Goal: Obtain resource: Download file/media

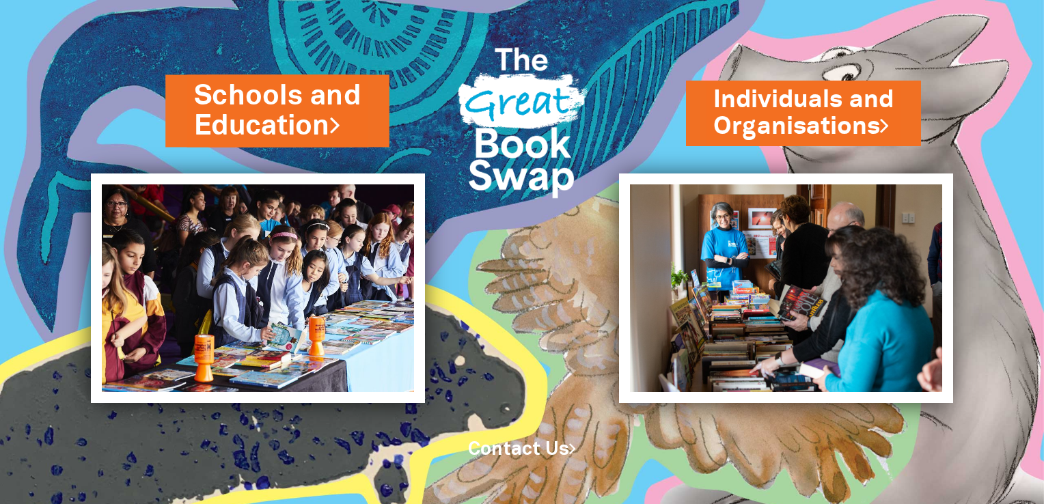
click at [255, 117] on link "Schools and Education" at bounding box center [277, 110] width 167 height 69
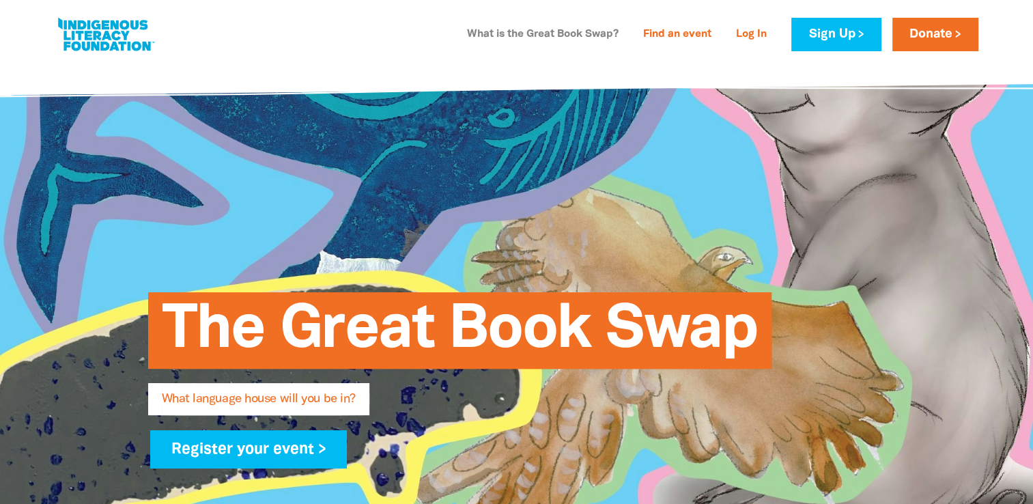
click at [585, 31] on link "What is the Great Book Swap?" at bounding box center [543, 35] width 168 height 22
click at [511, 36] on link "What is the Great Book Swap?" at bounding box center [543, 35] width 168 height 22
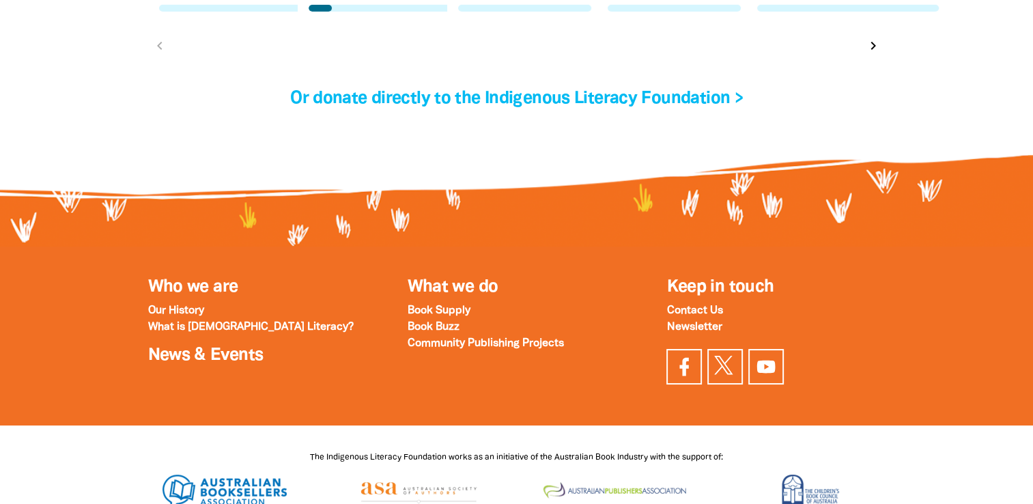
scroll to position [4820, 0]
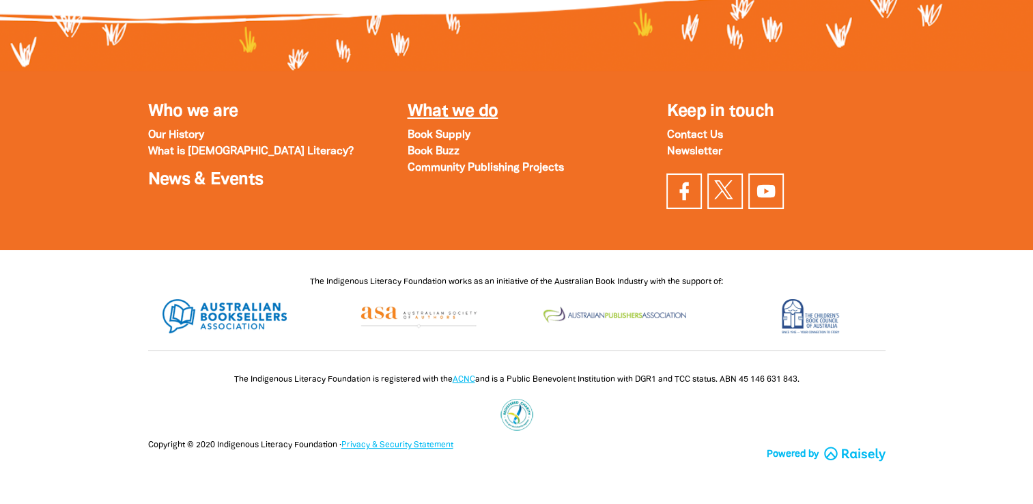
click at [429, 120] on link "What we do" at bounding box center [452, 112] width 91 height 16
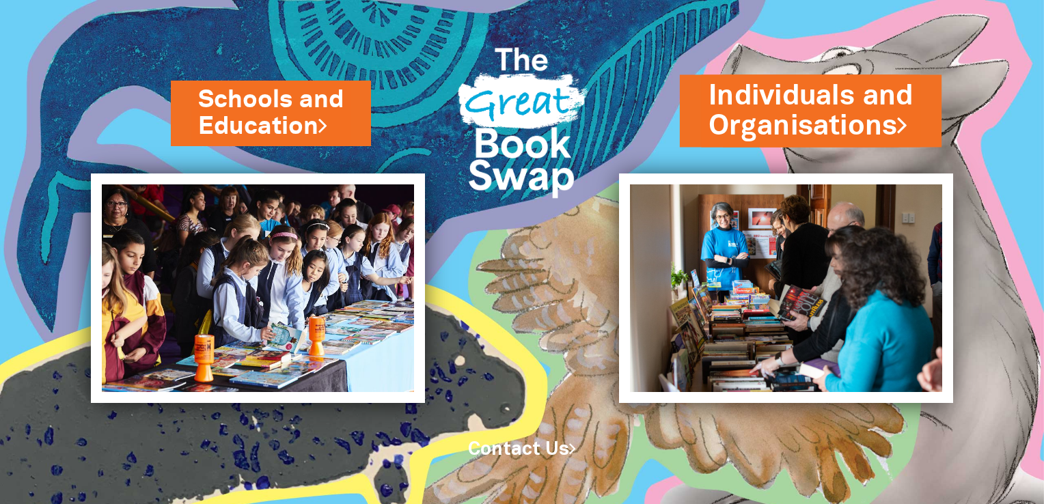
click at [787, 106] on link "Individuals and Organisations" at bounding box center [810, 110] width 204 height 69
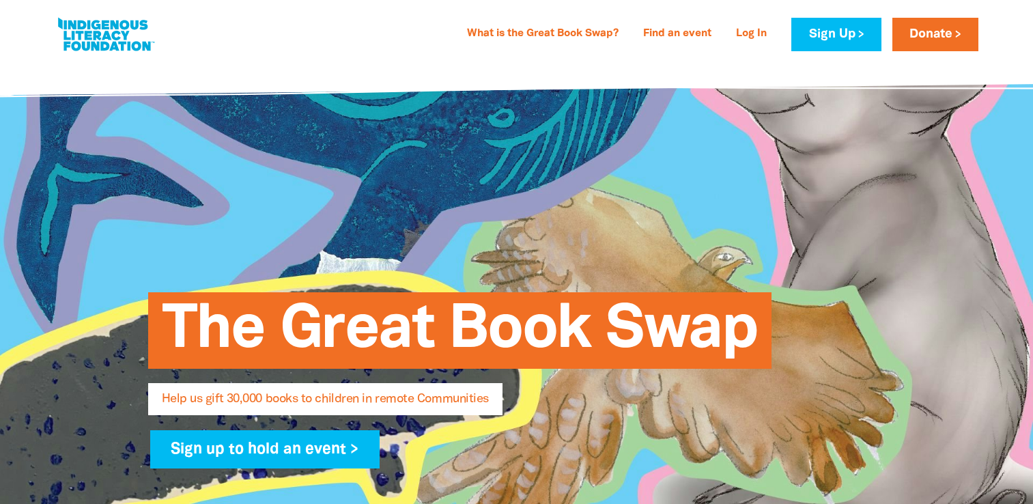
select select "AU"
click at [102, 32] on link at bounding box center [106, 35] width 102 height 42
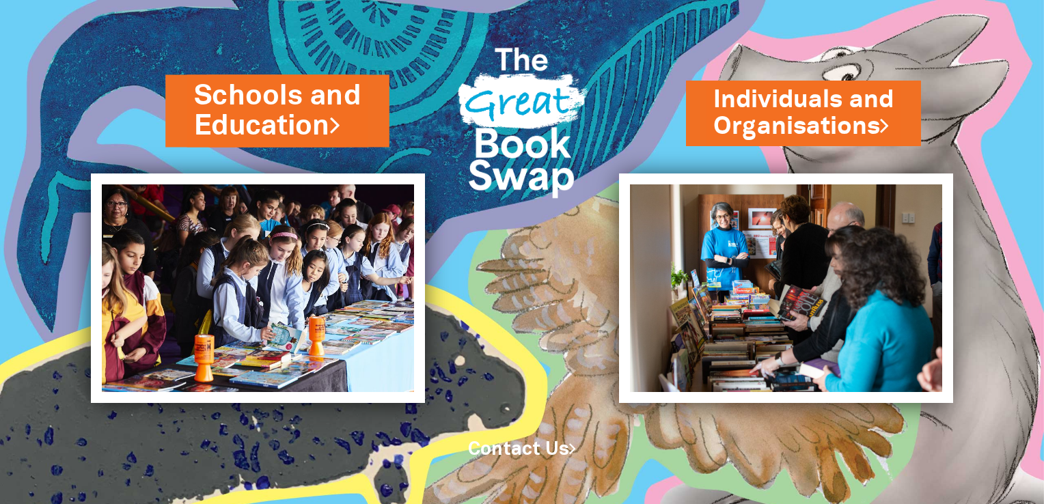
click at [310, 128] on link "Schools and Education" at bounding box center [277, 110] width 167 height 69
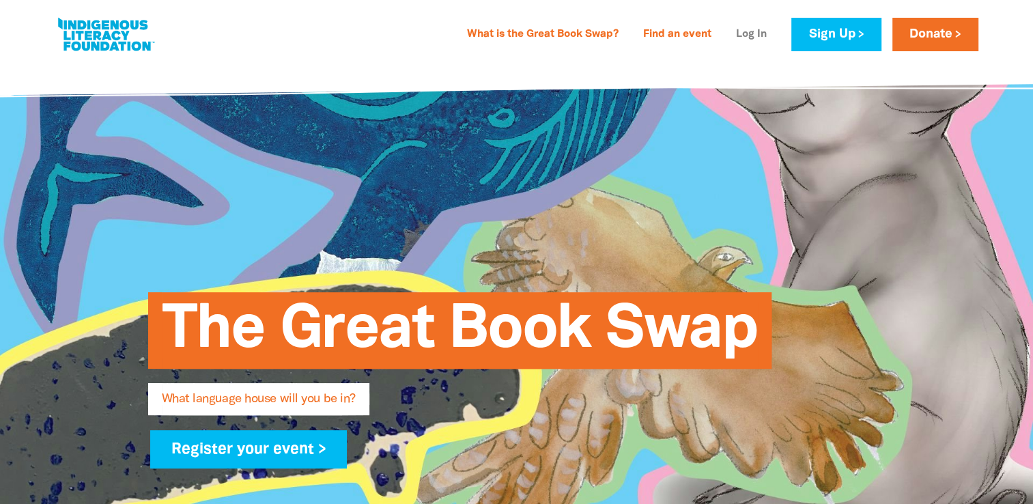
click at [754, 32] on link "Log In" at bounding box center [751, 35] width 47 height 22
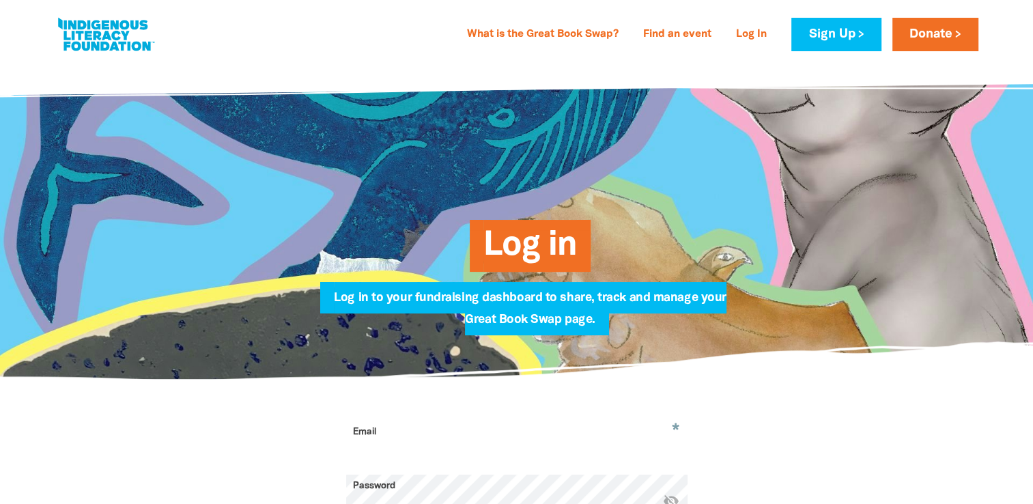
scroll to position [103, 0]
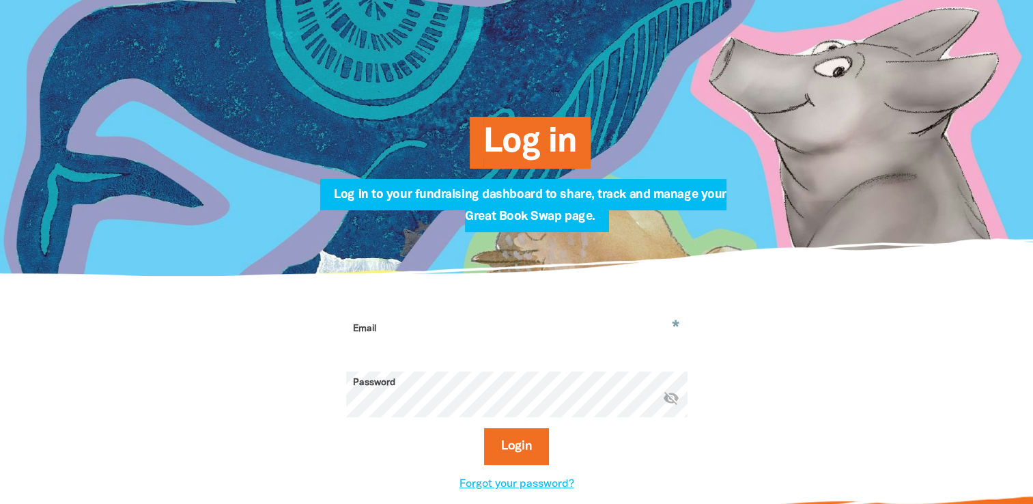
click at [478, 348] on input "Email" at bounding box center [516, 339] width 341 height 43
type input "l"
type input "katie@eleebanaoosh.nsw.edu.au"
click at [484, 428] on button "Login" at bounding box center [516, 446] width 65 height 37
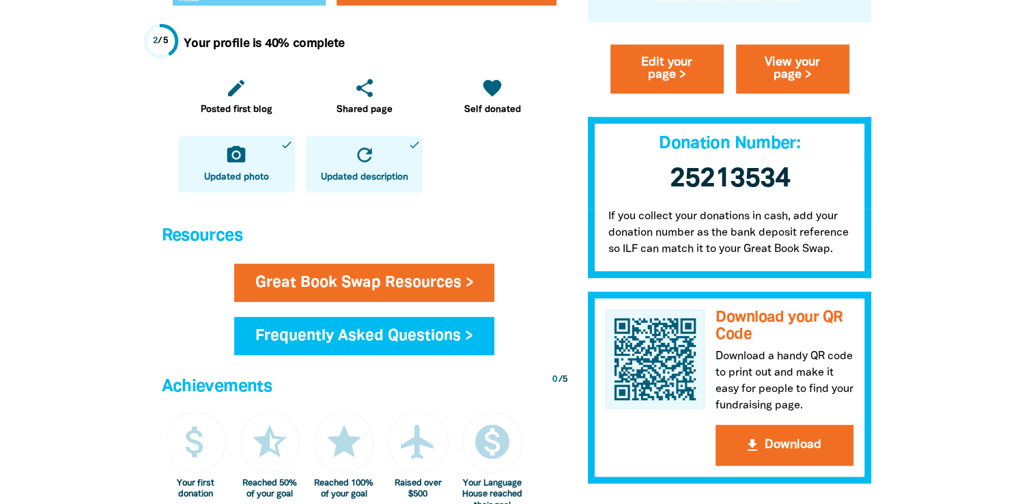
scroll to position [628, 0]
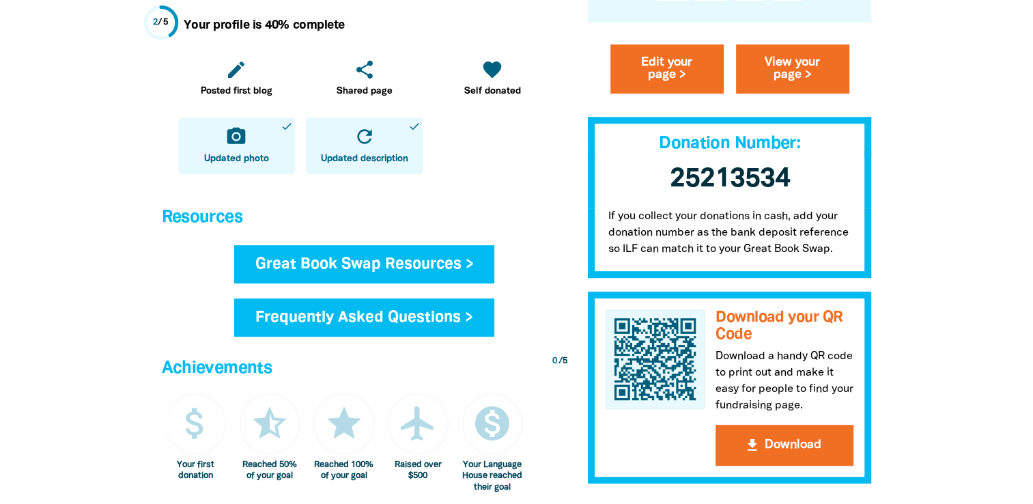
click at [406, 264] on link "Great Book Swap Resources >" at bounding box center [364, 264] width 261 height 38
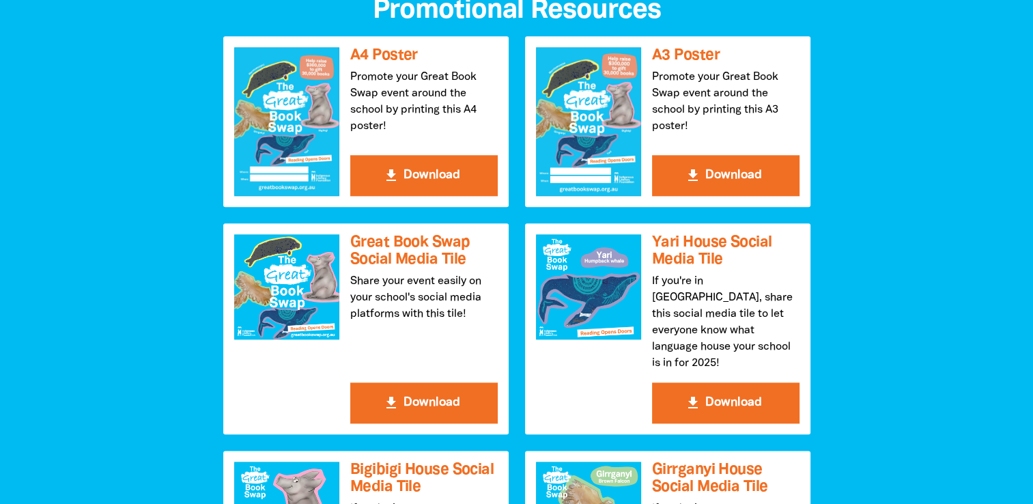
scroll to position [1487, 0]
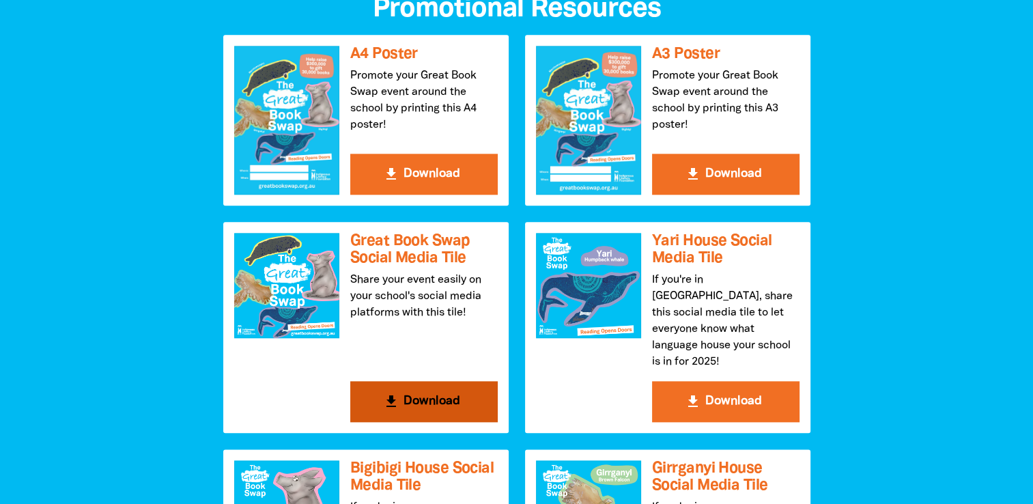
click at [421, 381] on button "get_app Download" at bounding box center [424, 401] width 148 height 41
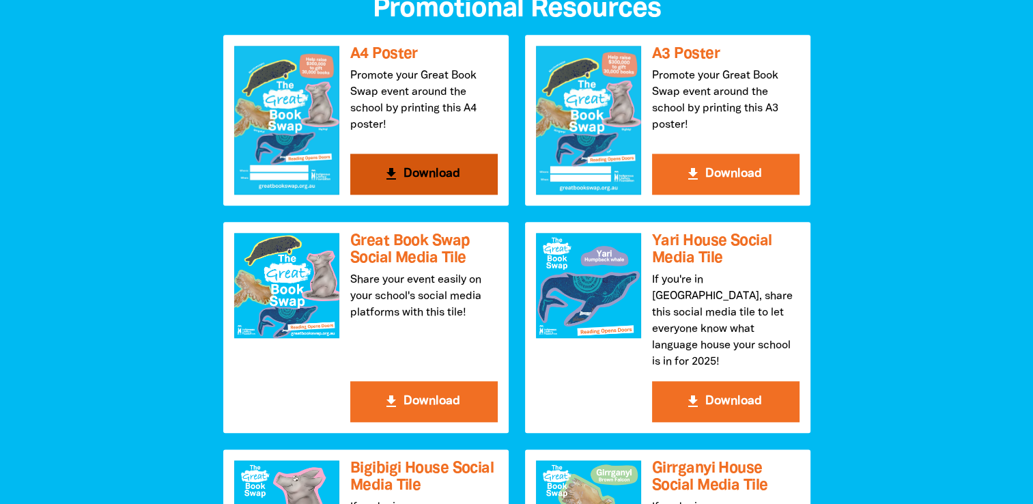
click at [402, 182] on button "get_app Download" at bounding box center [424, 174] width 148 height 41
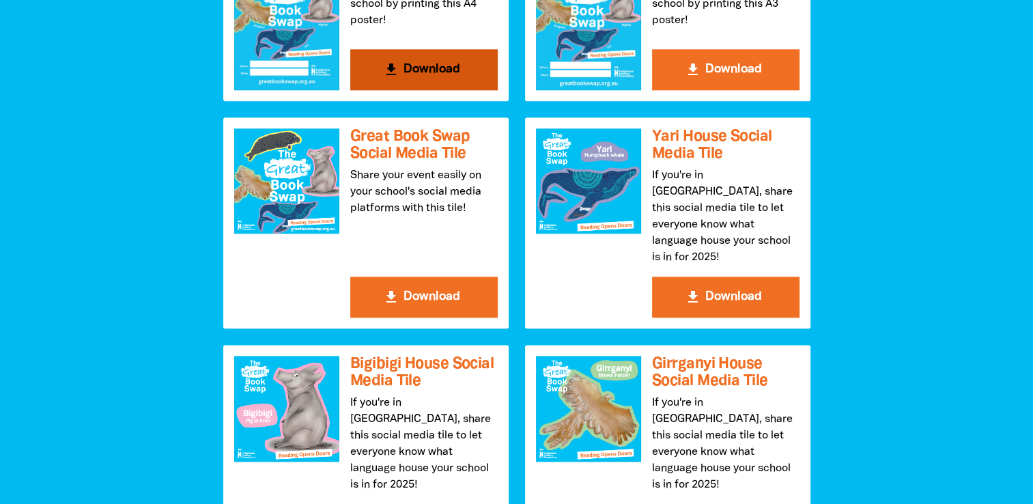
scroll to position [1754, 0]
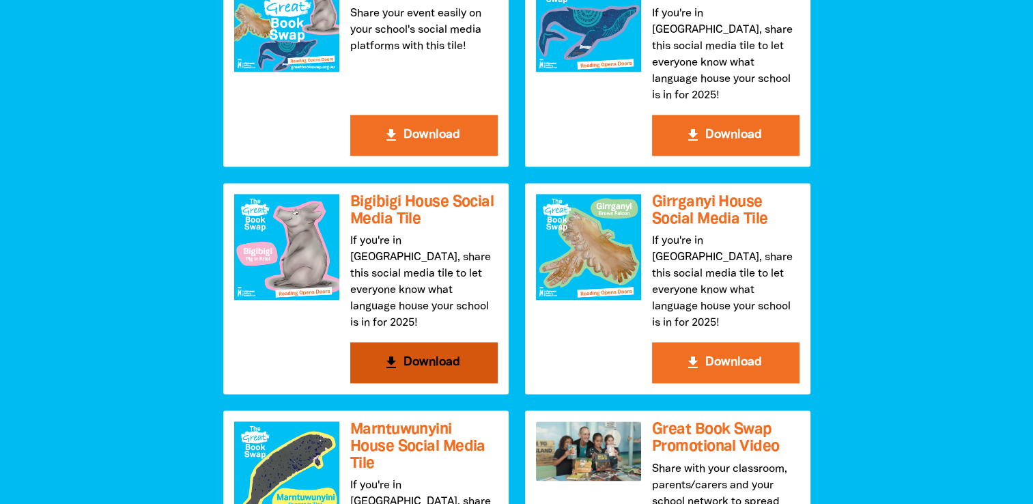
click at [443, 342] on button "get_app Download" at bounding box center [424, 362] width 148 height 41
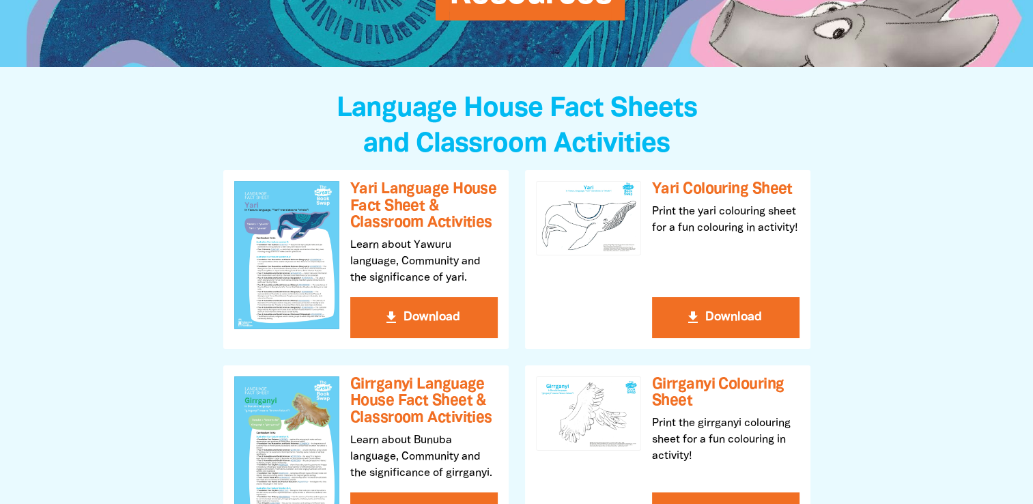
scroll to position [0, 0]
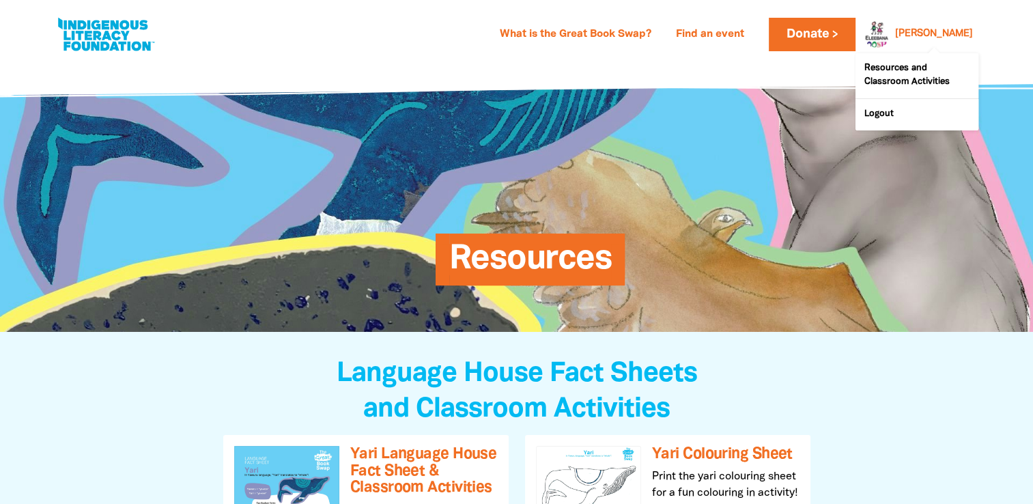
click at [957, 31] on link "Kate" at bounding box center [934, 34] width 78 height 10
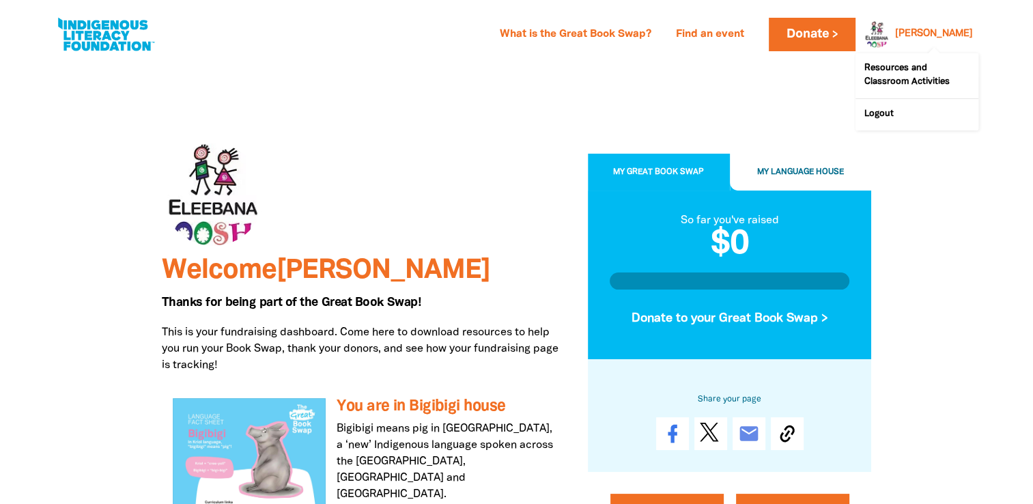
click at [968, 36] on link "Kate" at bounding box center [934, 34] width 78 height 10
click at [890, 37] on div at bounding box center [873, 34] width 33 height 33
click at [904, 76] on link "Resources and Classroom Activities" at bounding box center [917, 75] width 123 height 45
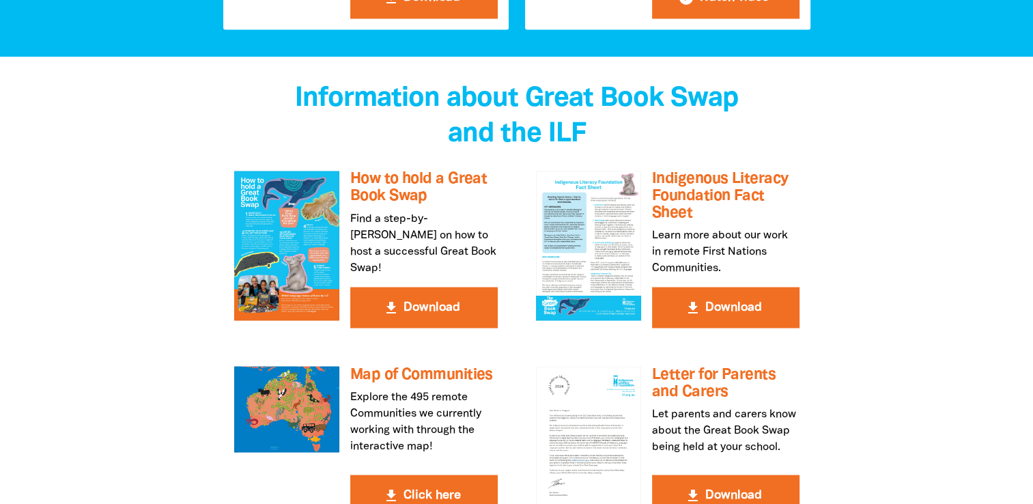
scroll to position [2467, 0]
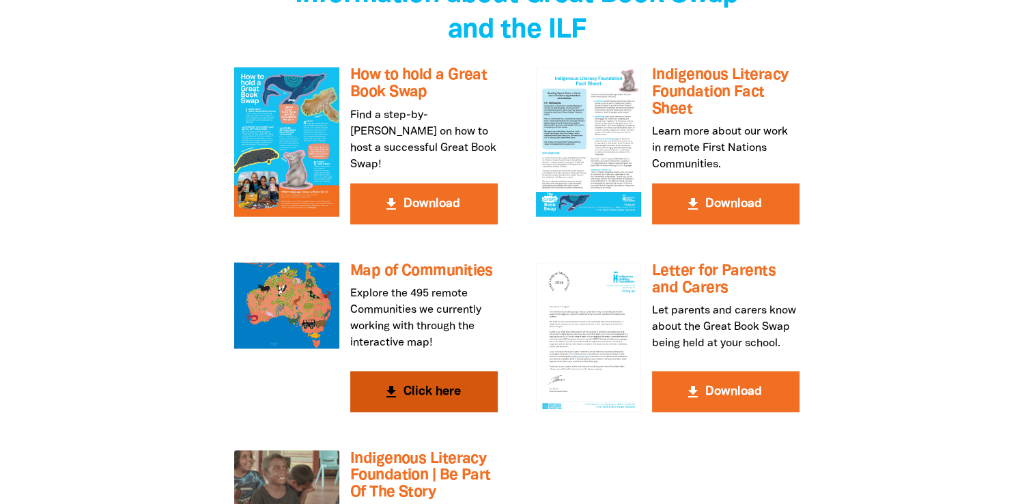
click at [453, 371] on button "get_app Click here" at bounding box center [424, 391] width 148 height 41
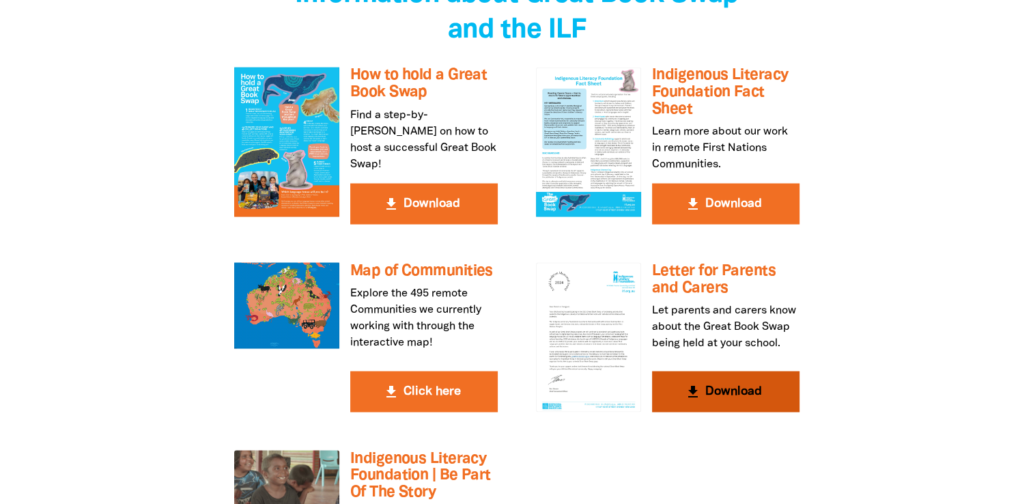
click at [691, 371] on button "get_app Download" at bounding box center [726, 391] width 148 height 41
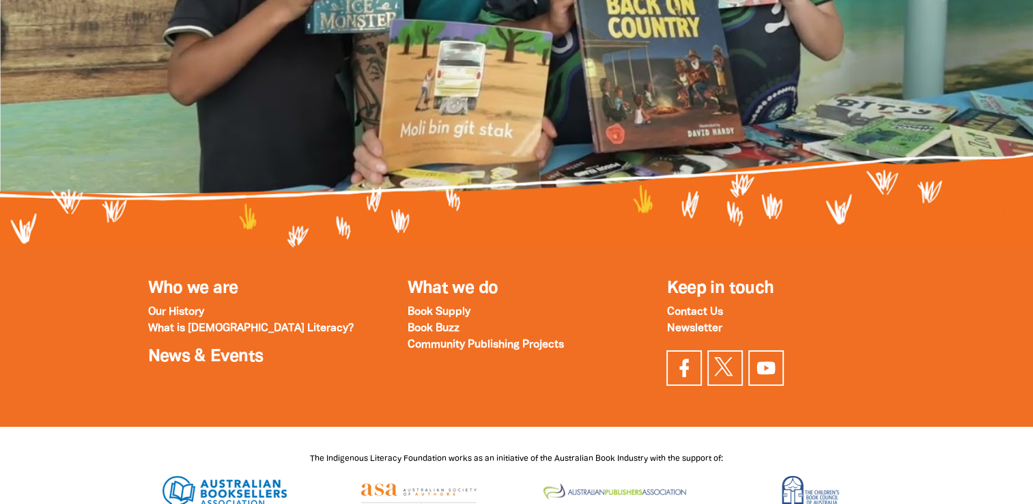
scroll to position [4613, 0]
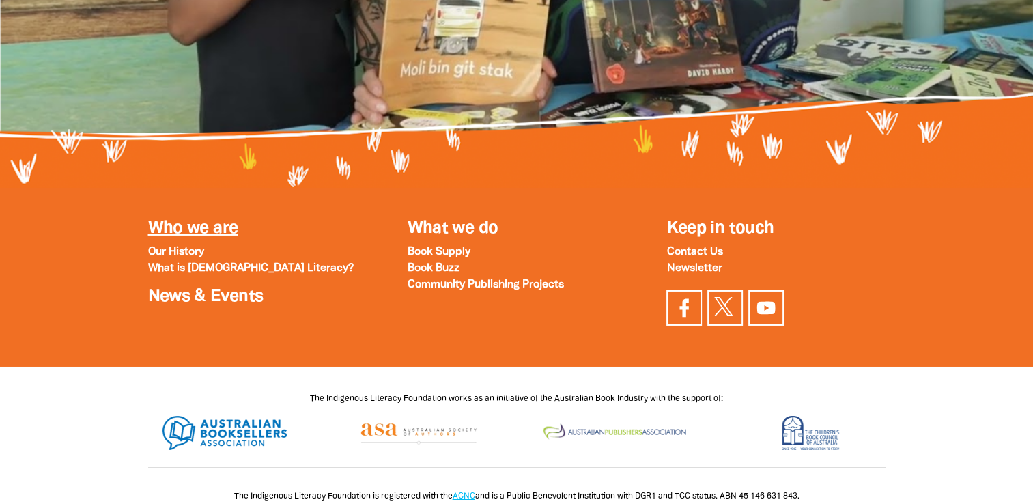
click at [217, 221] on link "Who we are" at bounding box center [193, 229] width 90 height 16
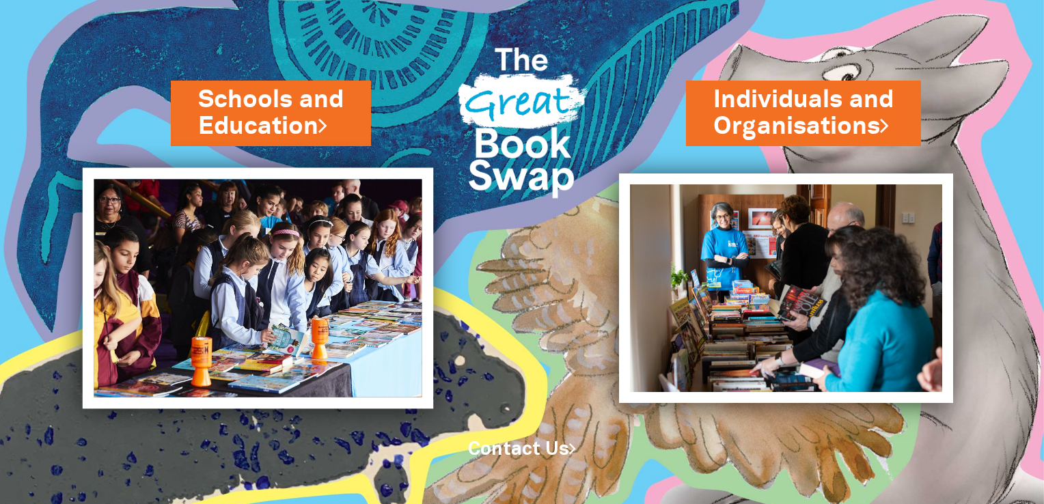
click at [328, 262] on img at bounding box center [258, 287] width 350 height 241
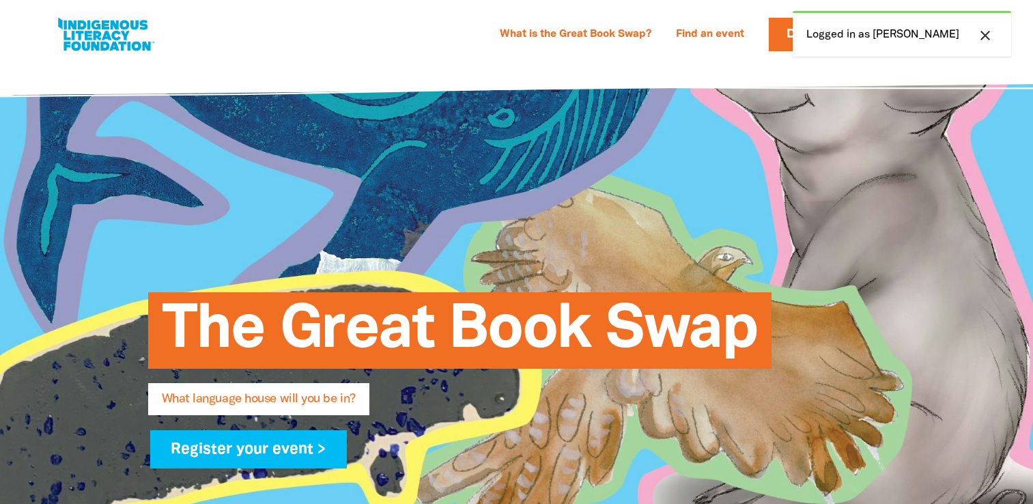
select select "primary-school"
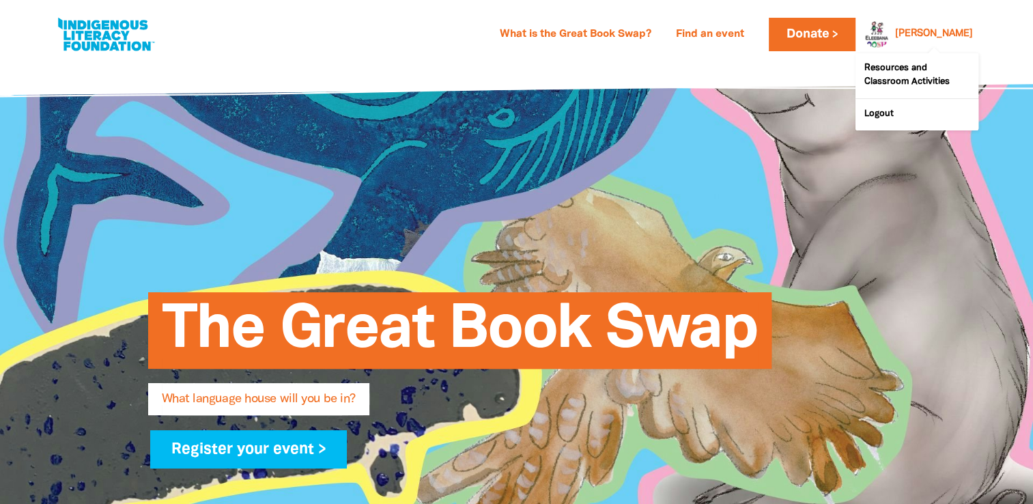
click at [949, 38] on div "Kate" at bounding box center [934, 34] width 89 height 20
click at [901, 81] on link "Resources and Classroom Activities" at bounding box center [917, 75] width 123 height 45
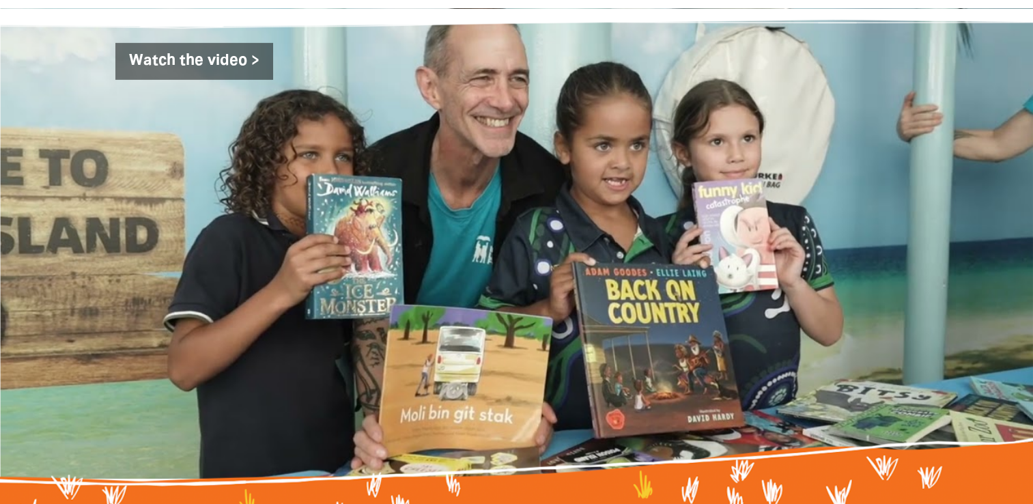
scroll to position [4613, 0]
